Goal: Find specific page/section: Find specific page/section

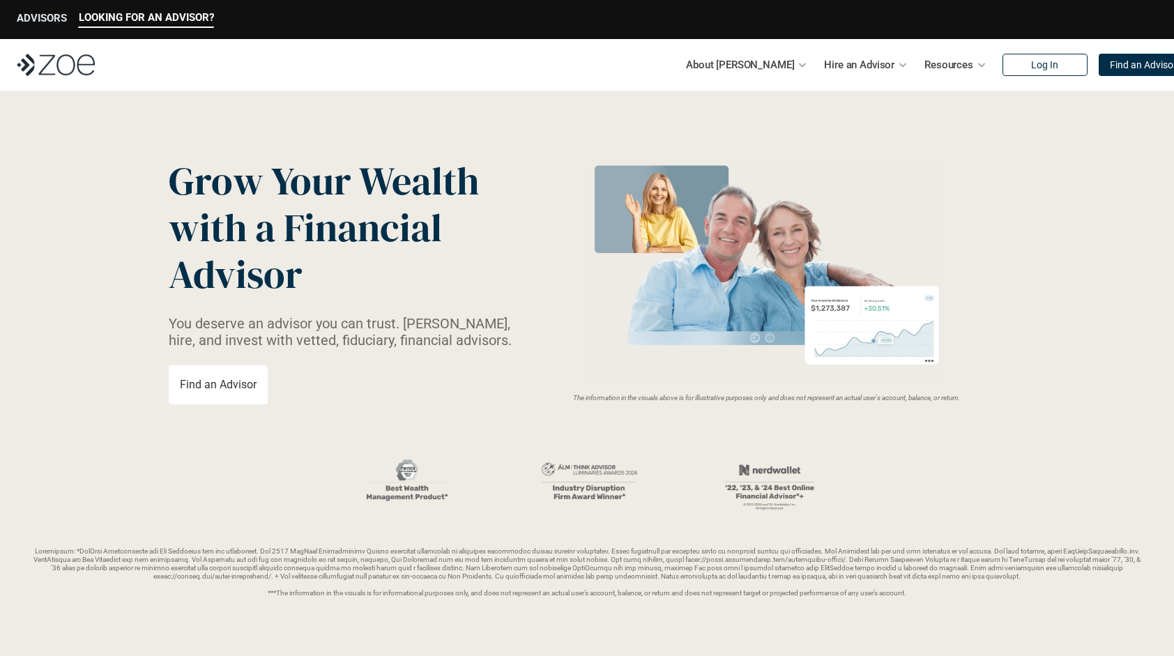
click at [40, 18] on p "ADVISORS" at bounding box center [42, 18] width 50 height 13
click at [30, 13] on p "ADVISORS" at bounding box center [42, 18] width 50 height 13
